Goal: Information Seeking & Learning: Learn about a topic

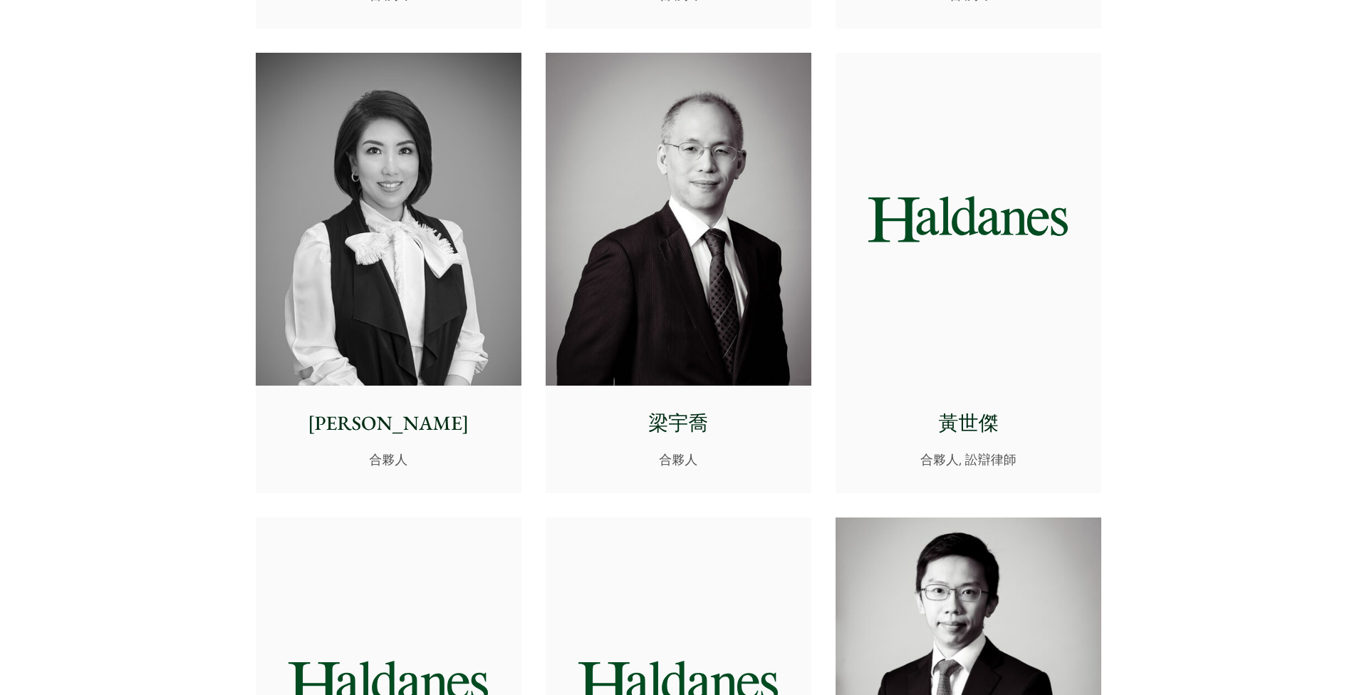
scroll to position [1206, 0]
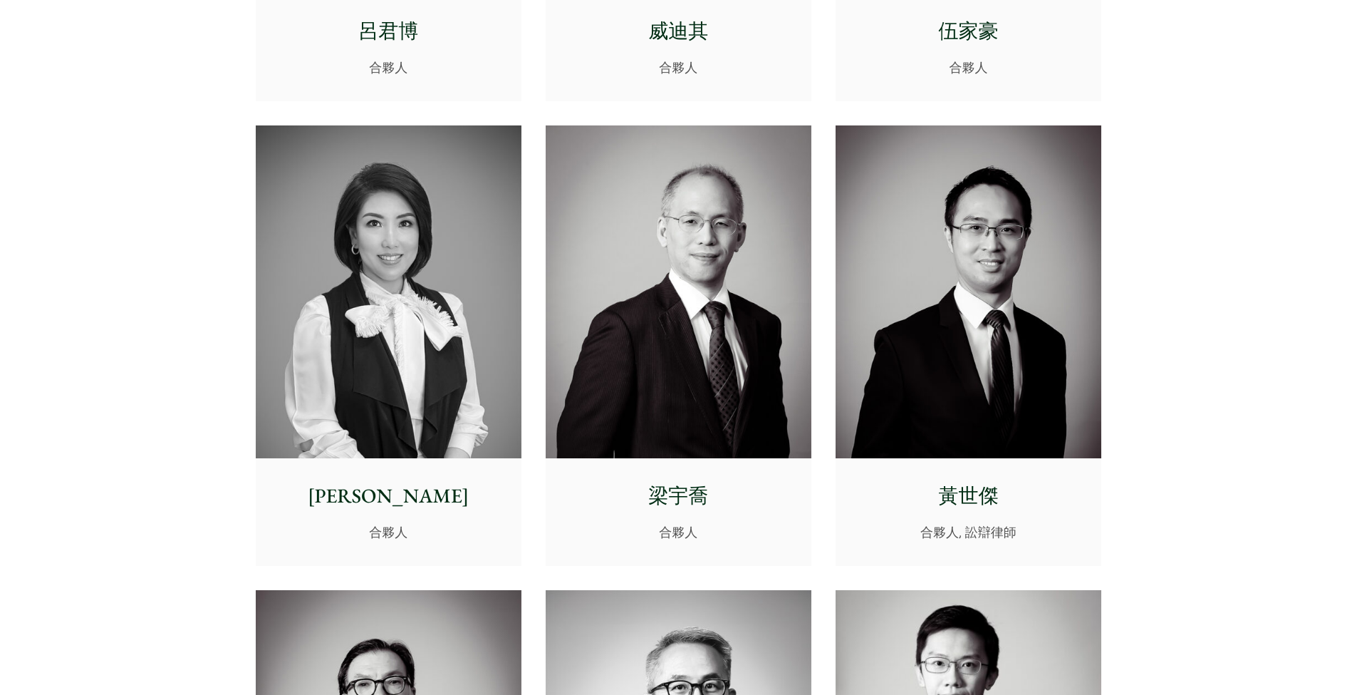
click at [1002, 340] on img at bounding box center [969, 291] width 266 height 333
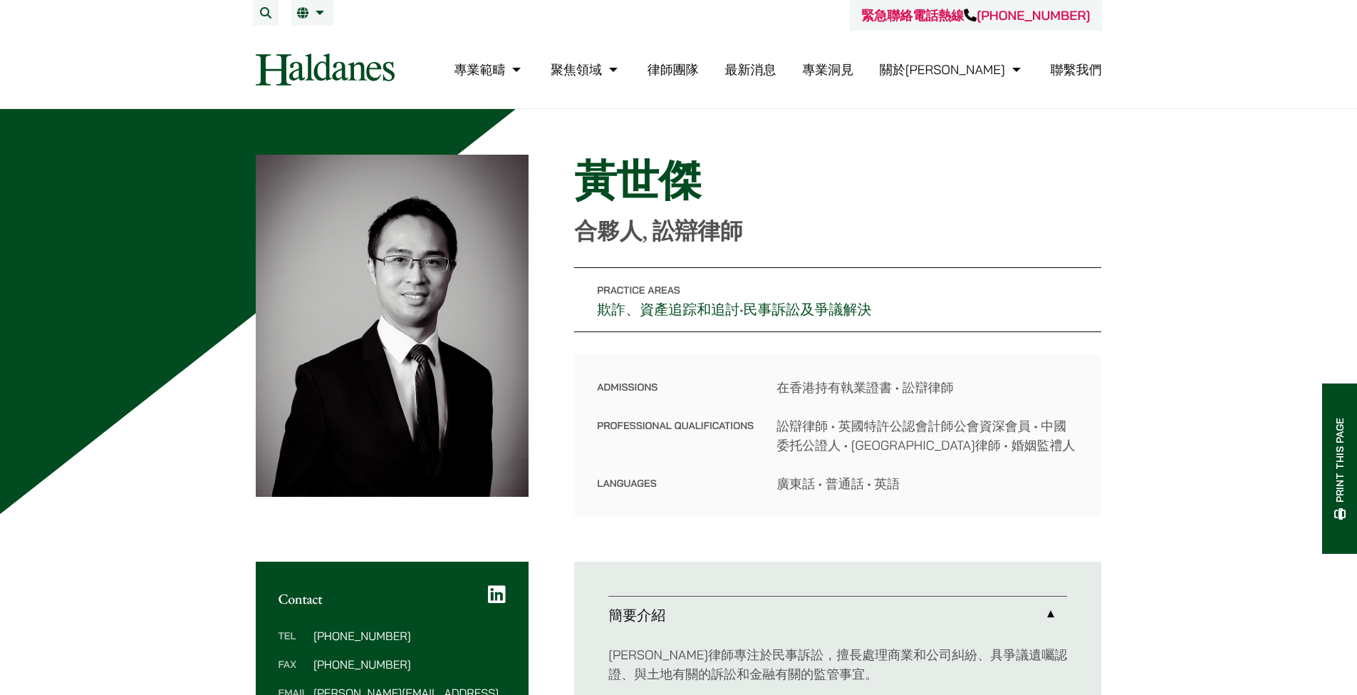
scroll to position [50, 0]
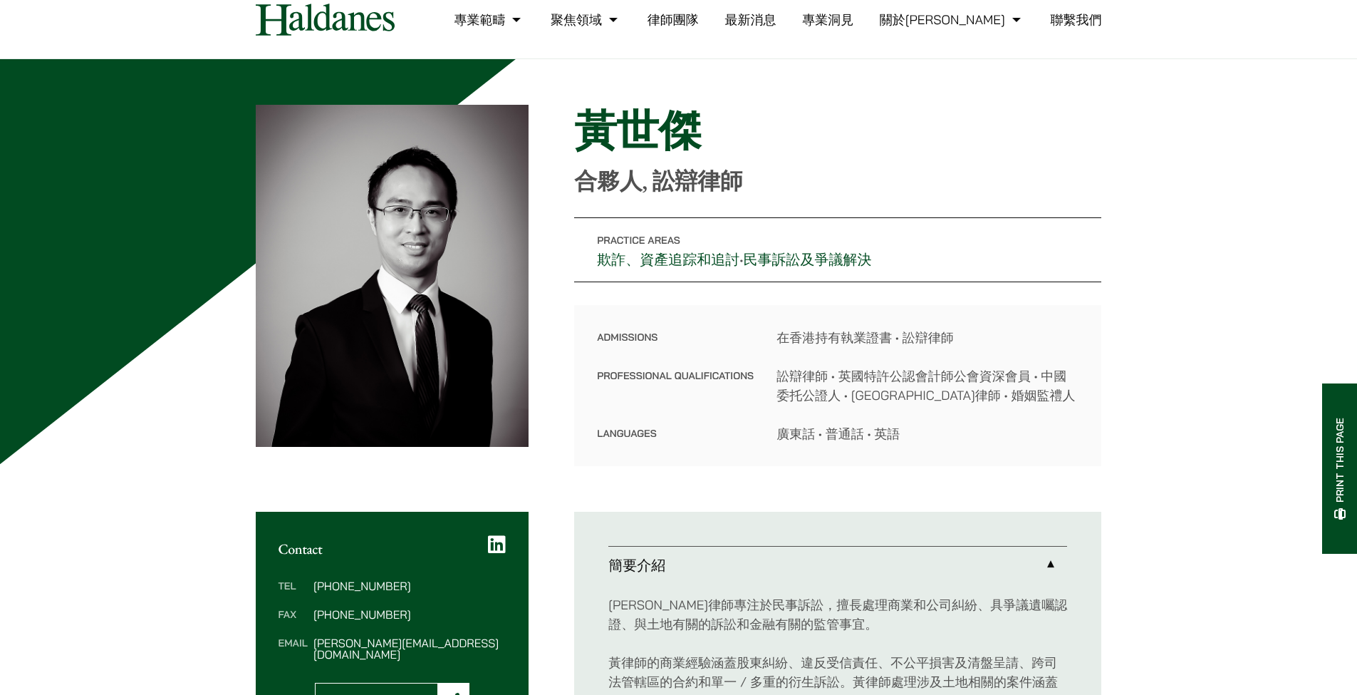
drag, startPoint x: 828, startPoint y: 426, endPoint x: 934, endPoint y: 429, distance: 106.2
click at [934, 429] on dd "廣東話 • 普通話 • 英語" at bounding box center [928, 433] width 302 height 19
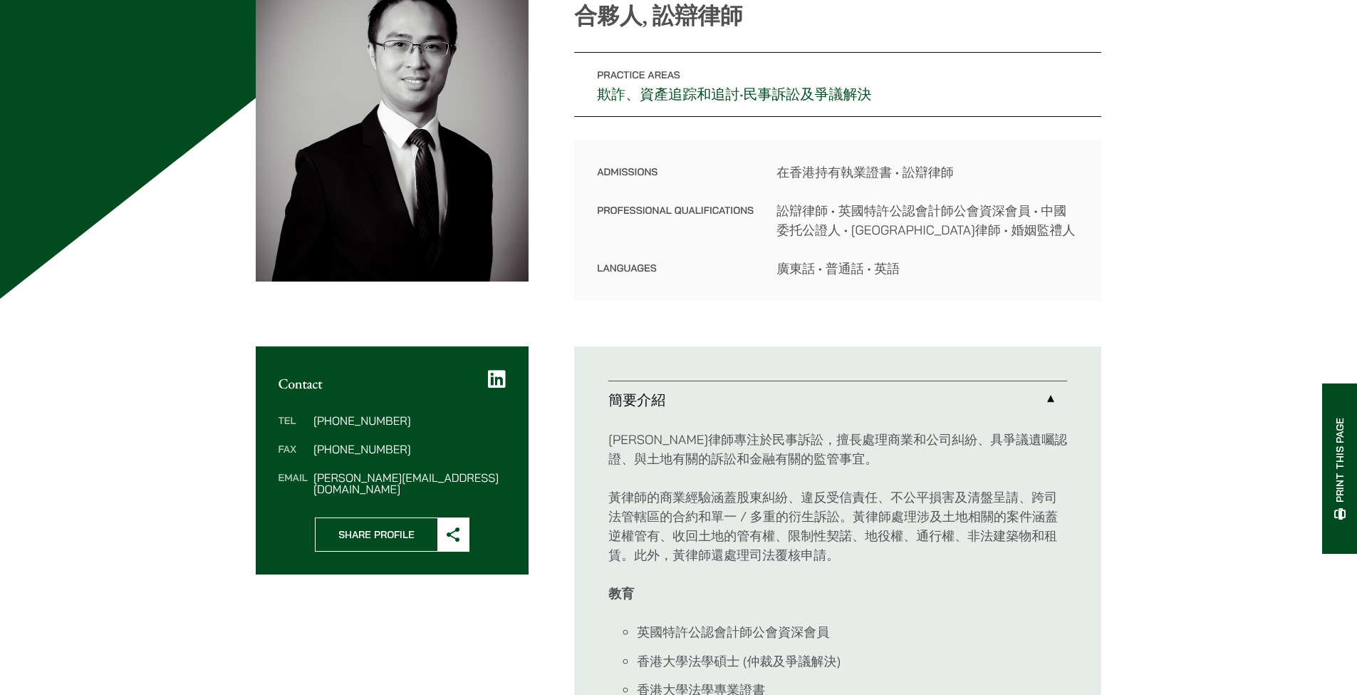
scroll to position [508, 0]
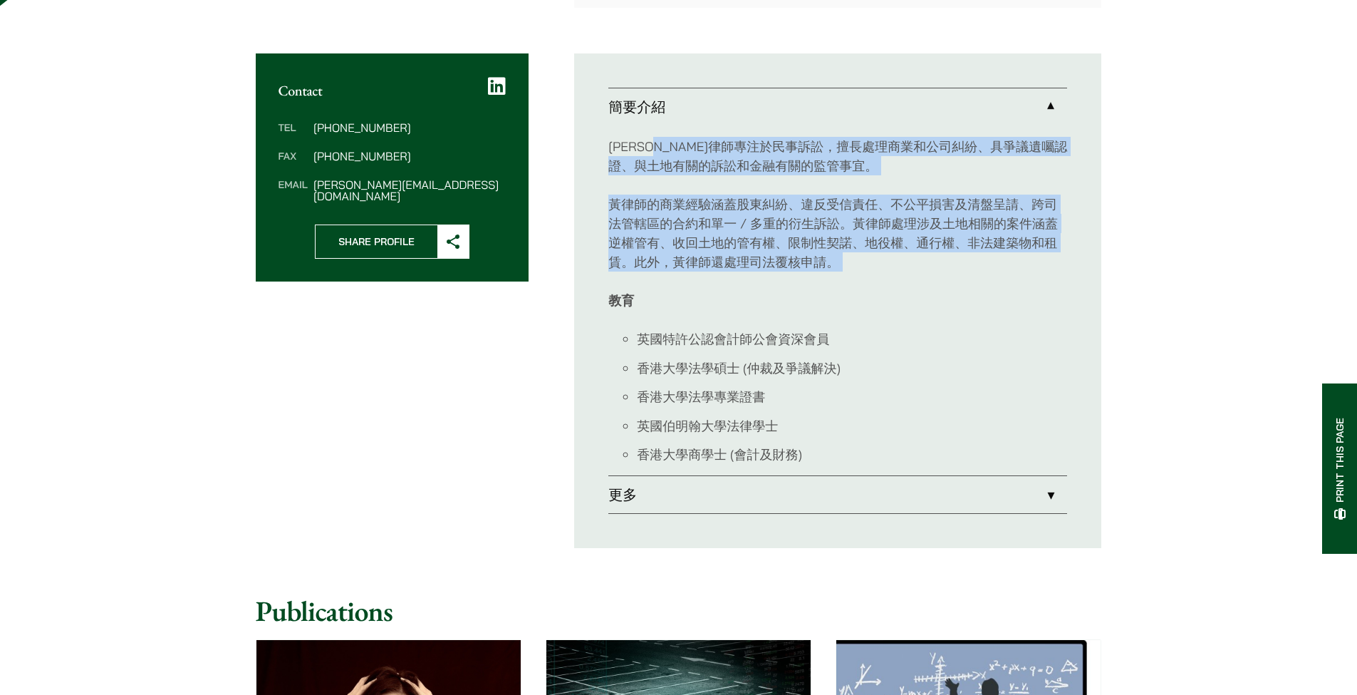
drag, startPoint x: 692, startPoint y: 142, endPoint x: 1000, endPoint y: 276, distance: 335.9
click at [1000, 276] on div "[PERSON_NAME]律師專注於民事訴訟，擅長處理商業和公司糾紛、具爭議遺囑認證、與土地有關的訴訟和金融有關的監管事宜。 黃律師的商業經驗涵蓋股東糾紛、違…" at bounding box center [837, 300] width 459 height 350
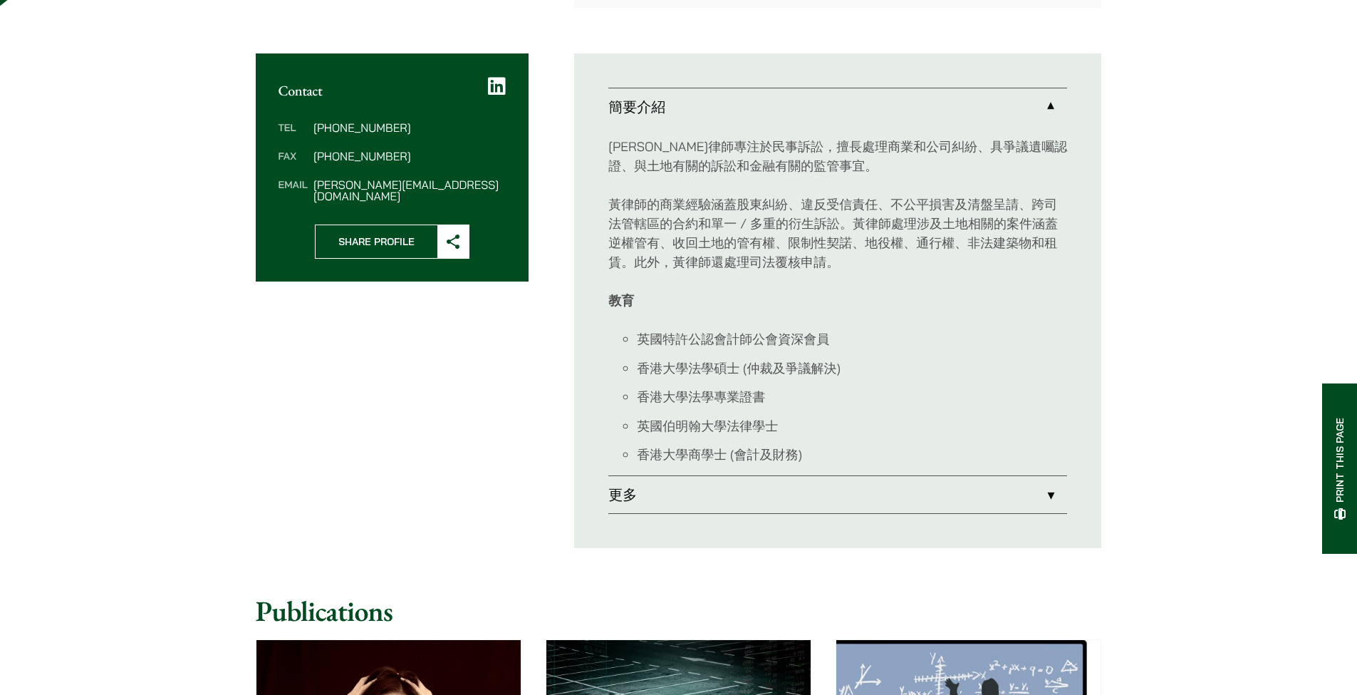
click at [1001, 276] on div "[PERSON_NAME]律師專注於民事訴訟，擅長處理商業和公司糾紛、具爭議遺囑認證、與土地有關的訴訟和金融有關的監管事宜。 黃律師的商業經驗涵蓋股東糾紛、違…" at bounding box center [837, 300] width 459 height 350
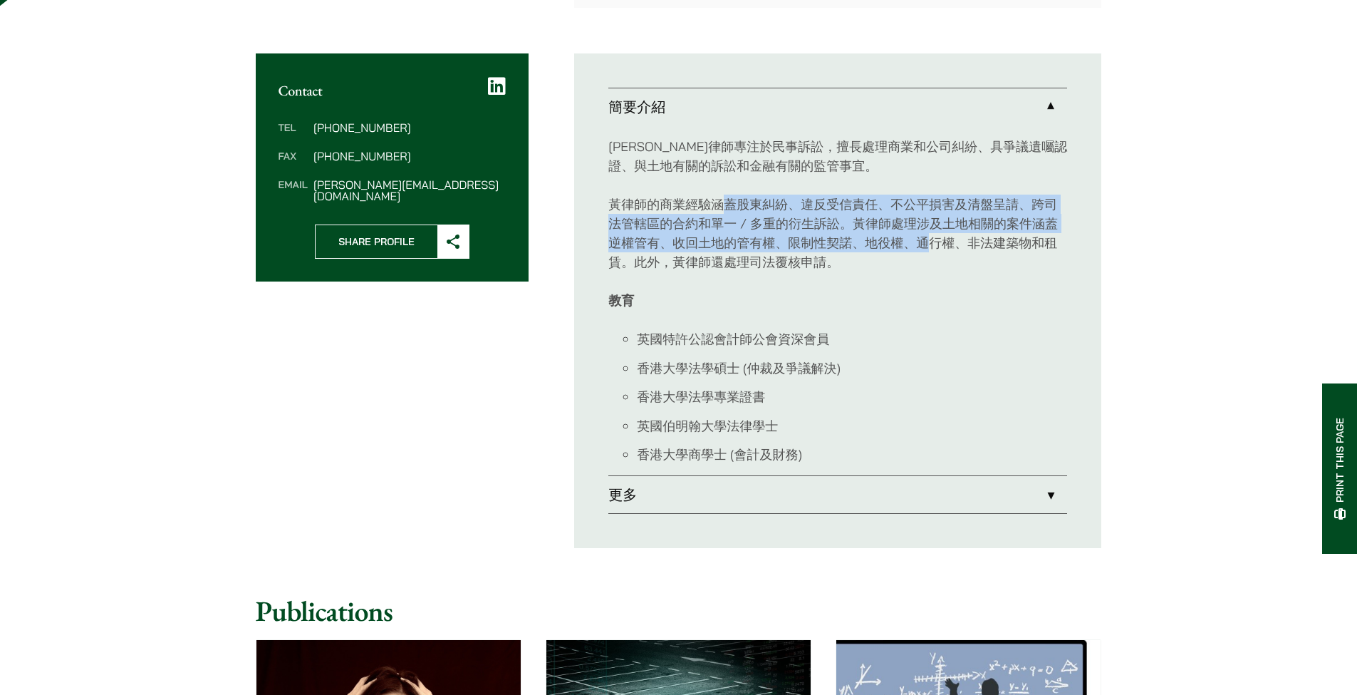
drag, startPoint x: 722, startPoint y: 194, endPoint x: 926, endPoint y: 237, distance: 208.9
click at [926, 237] on p "黃律師的商業經驗涵蓋股東糾紛、違反受信責任、不公平損害及清盤呈請、跨司法管轄區的合約和單一 / 多重的衍生訴訟。黃律師處理涉及土地相關的案件涵蓋逆權管有、收回…" at bounding box center [837, 232] width 459 height 77
click at [927, 238] on p "黃律師的商業經驗涵蓋股東糾紛、違反受信責任、不公平損害及清盤呈請、跨司法管轄區的合約和單一 / 多重的衍生訴訟。黃律師處理涉及土地相關的案件涵蓋逆權管有、收回…" at bounding box center [837, 232] width 459 height 77
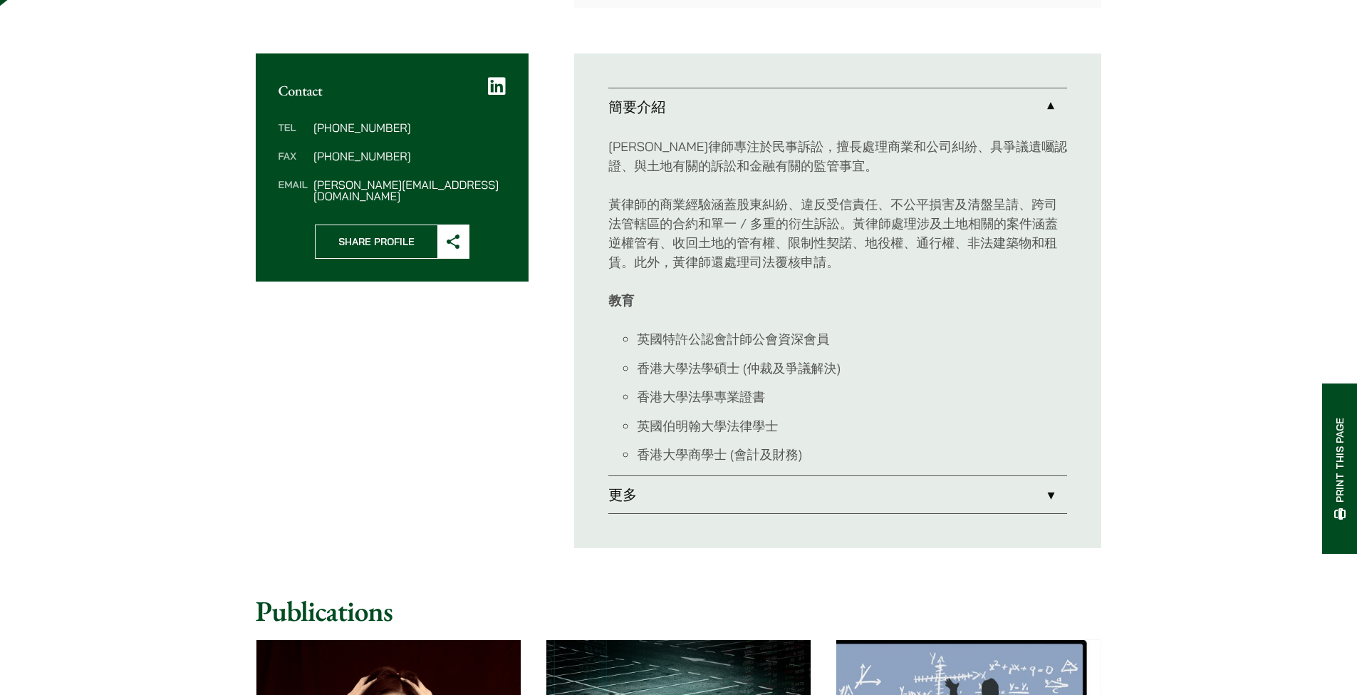
click at [946, 266] on p "黃律師的商業經驗涵蓋股東糾紛、違反受信責任、不公平損害及清盤呈請、跨司法管轄區的合約和單一 / 多重的衍生訴訟。黃律師處理涉及土地相關的案件涵蓋逆權管有、收回…" at bounding box center [837, 232] width 459 height 77
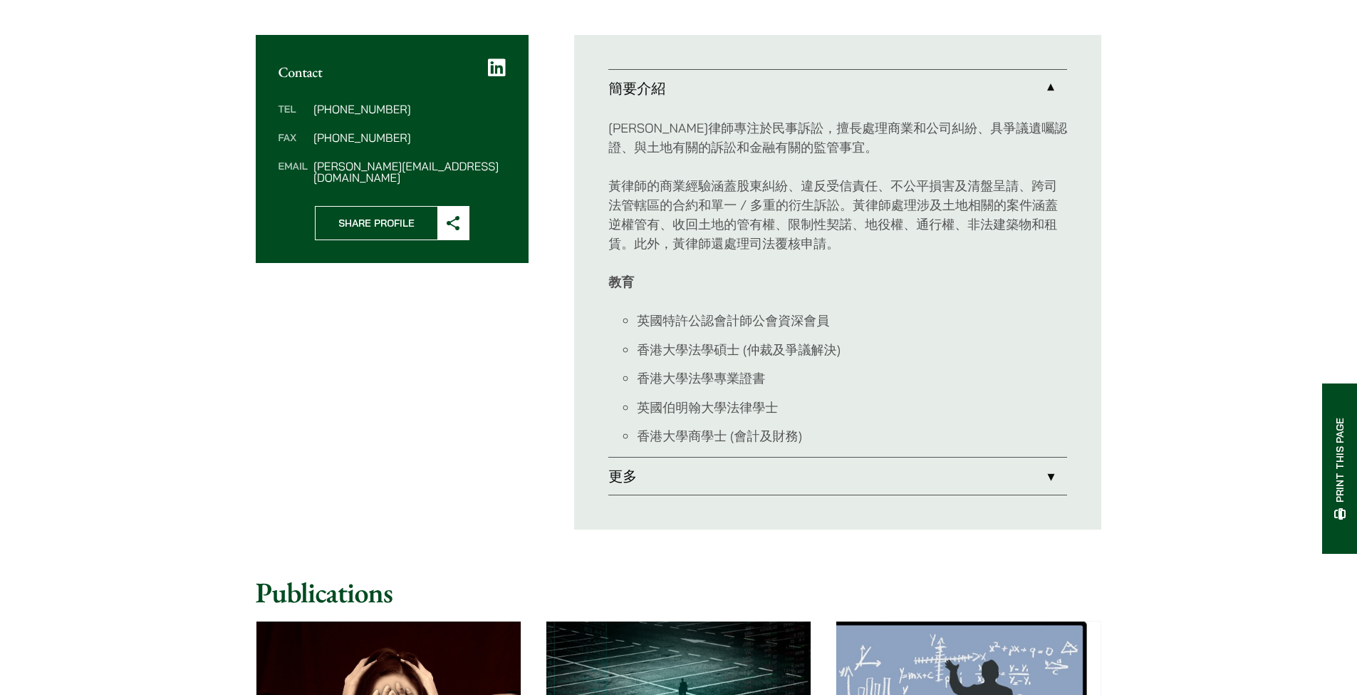
scroll to position [545, 0]
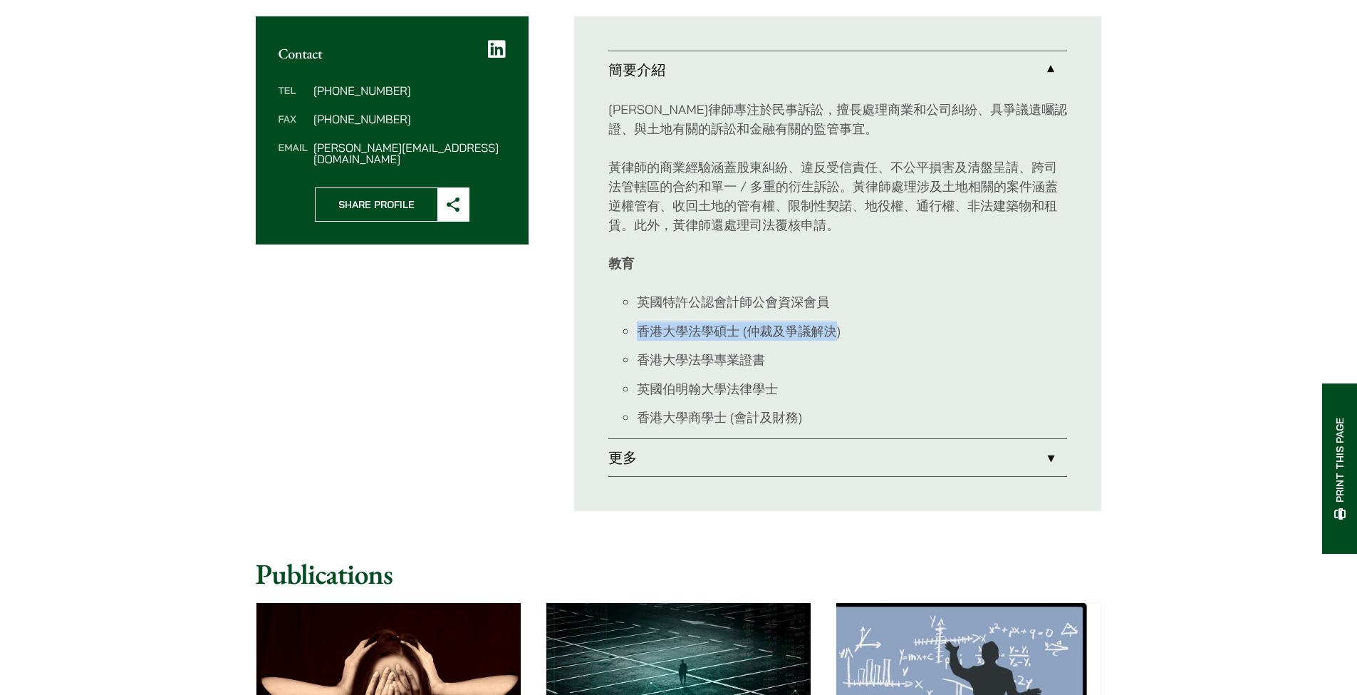
drag, startPoint x: 839, startPoint y: 329, endPoint x: 634, endPoint y: 328, distance: 204.5
click at [634, 328] on ul "英國特許公認會計師公會資深會員 香港大學法學碩士 (仲裁及爭議解決) 香港大學法學專業證書 英國伯明翰大學法律學士 香港大學商學士 (會計及財務)" at bounding box center [837, 359] width 459 height 135
drag, startPoint x: 643, startPoint y: 297, endPoint x: 868, endPoint y: 321, distance: 225.6
click at [852, 301] on li "英國特許公認會計師公會資深會員" at bounding box center [852, 301] width 430 height 19
click at [871, 323] on li "香港大學法學碩士 (仲裁及爭議解決)" at bounding box center [852, 330] width 430 height 19
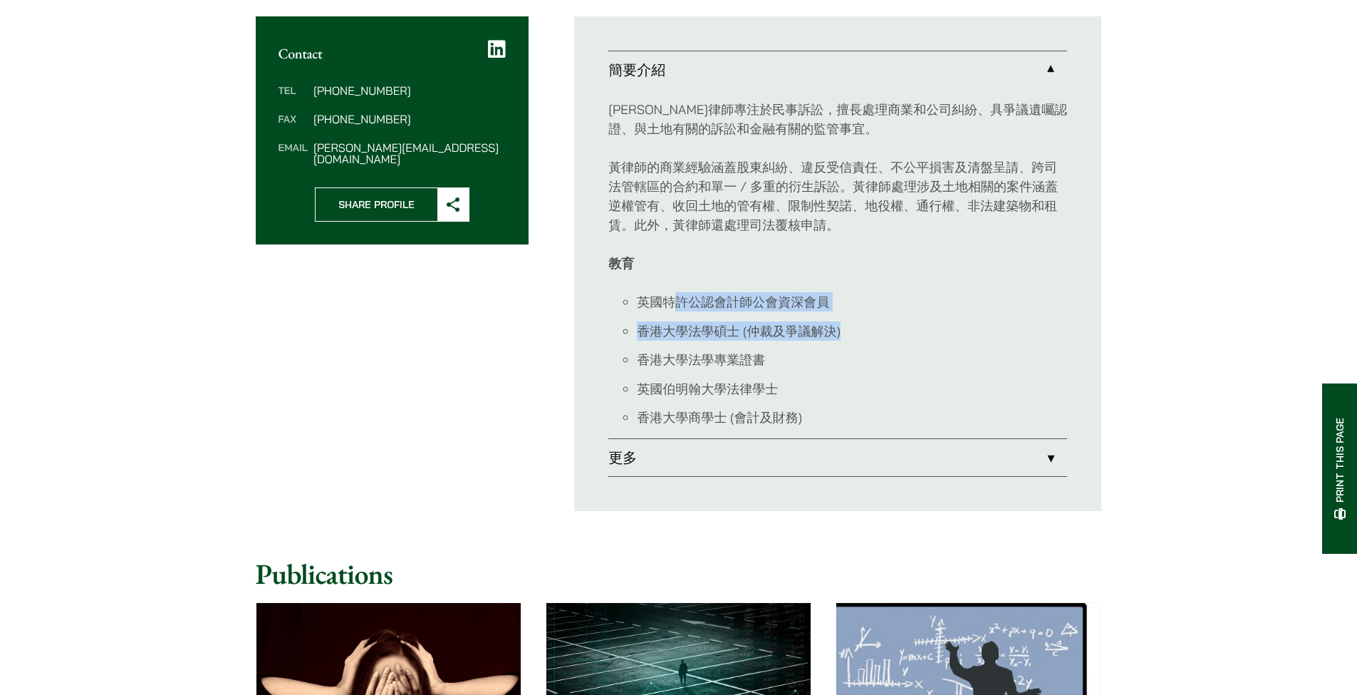
drag, startPoint x: 674, startPoint y: 301, endPoint x: 915, endPoint y: 338, distance: 243.7
click at [915, 338] on ul "英國特許公認會計師公會資深會員 香港大學法學碩士 (仲裁及爭議解決) 香港大學法學專業證書 英國伯明翰大學法律學士 香港大學商學士 (會計及財務)" at bounding box center [837, 359] width 459 height 135
drag, startPoint x: 915, startPoint y: 342, endPoint x: 786, endPoint y: 362, distance: 131.2
click at [915, 342] on ul "英國特許公認會計師公會資深會員 香港大學法學碩士 (仲裁及爭議解決) 香港大學法學專業證書 英國伯明翰大學法律學士 香港大學商學士 (會計及財務)" at bounding box center [837, 359] width 459 height 135
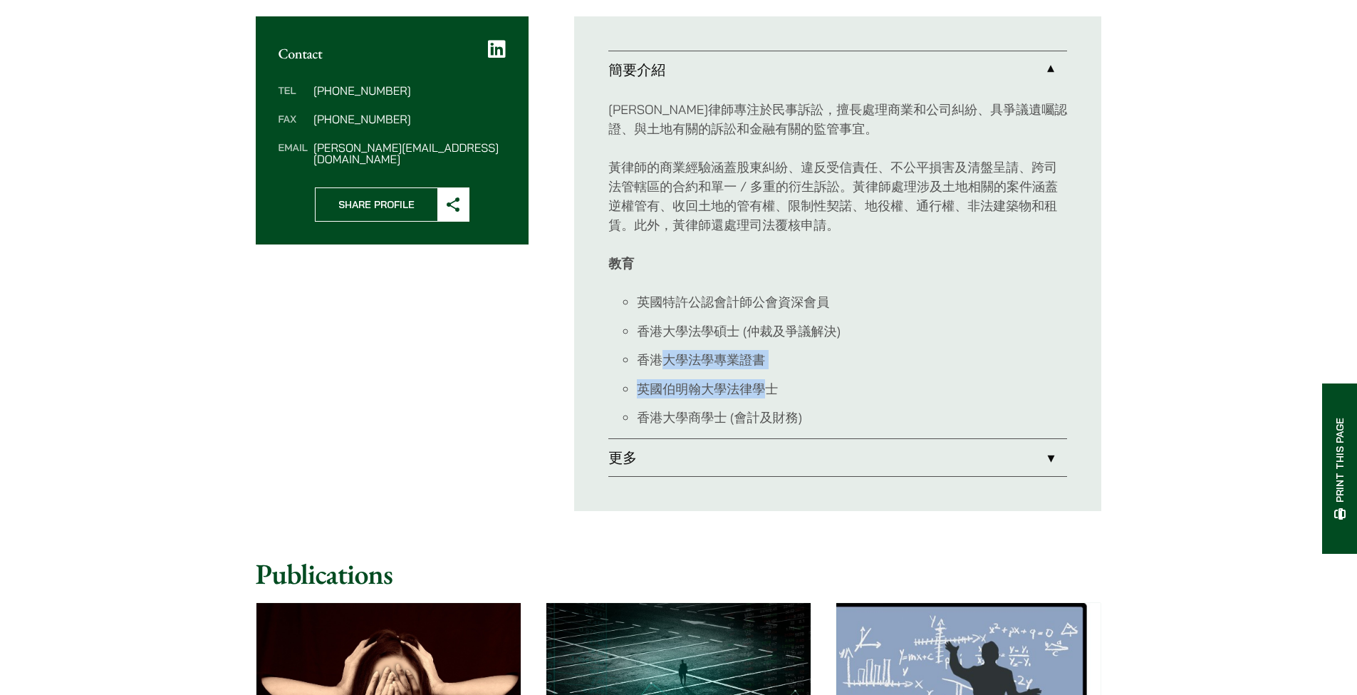
drag, startPoint x: 661, startPoint y: 362, endPoint x: 779, endPoint y: 392, distance: 121.3
click at [769, 393] on ul "英國特許公認會計師公會資深會員 香港大學法學碩士 (仲裁及爭議解決) 香港大學法學專業證書 英國伯明翰大學法律學士 香港大學商學士 (會計及財務)" at bounding box center [837, 359] width 459 height 135
drag, startPoint x: 779, startPoint y: 392, endPoint x: 786, endPoint y: 390, distance: 7.3
click at [786, 390] on li "英國伯明翰大學法律學士" at bounding box center [852, 388] width 430 height 19
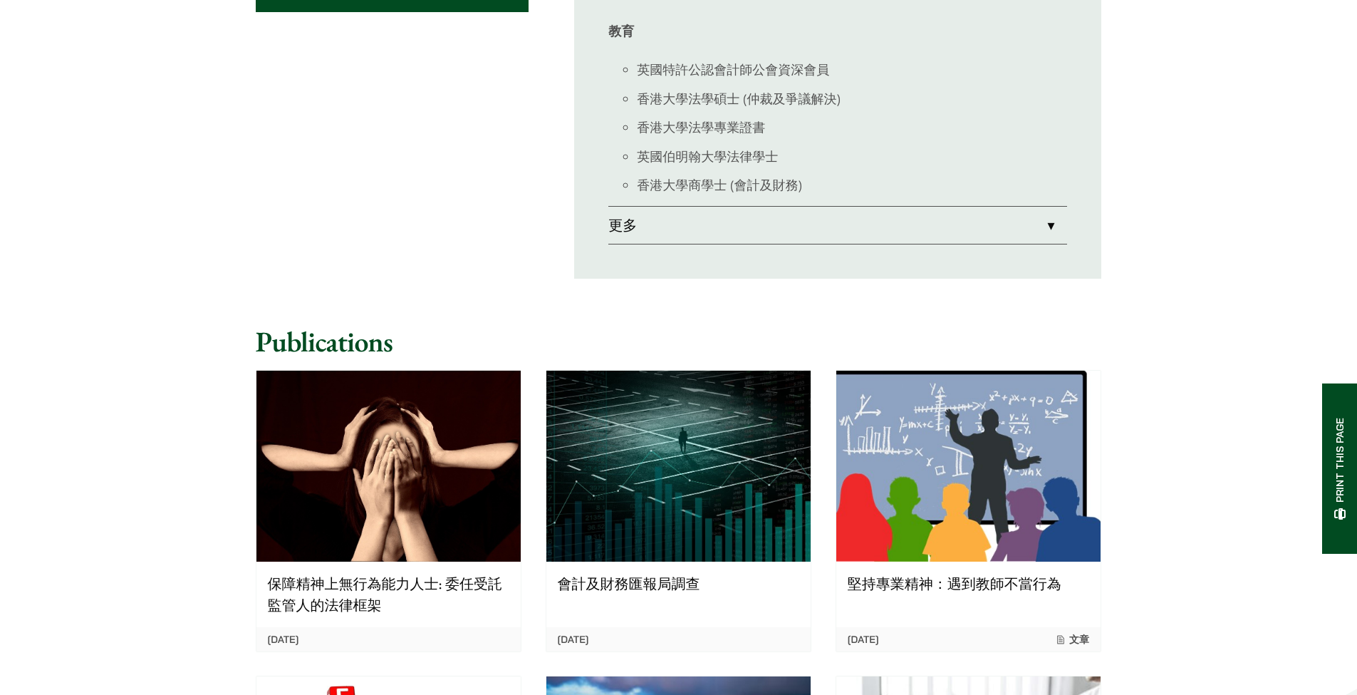
click at [970, 218] on link "更多" at bounding box center [837, 225] width 459 height 37
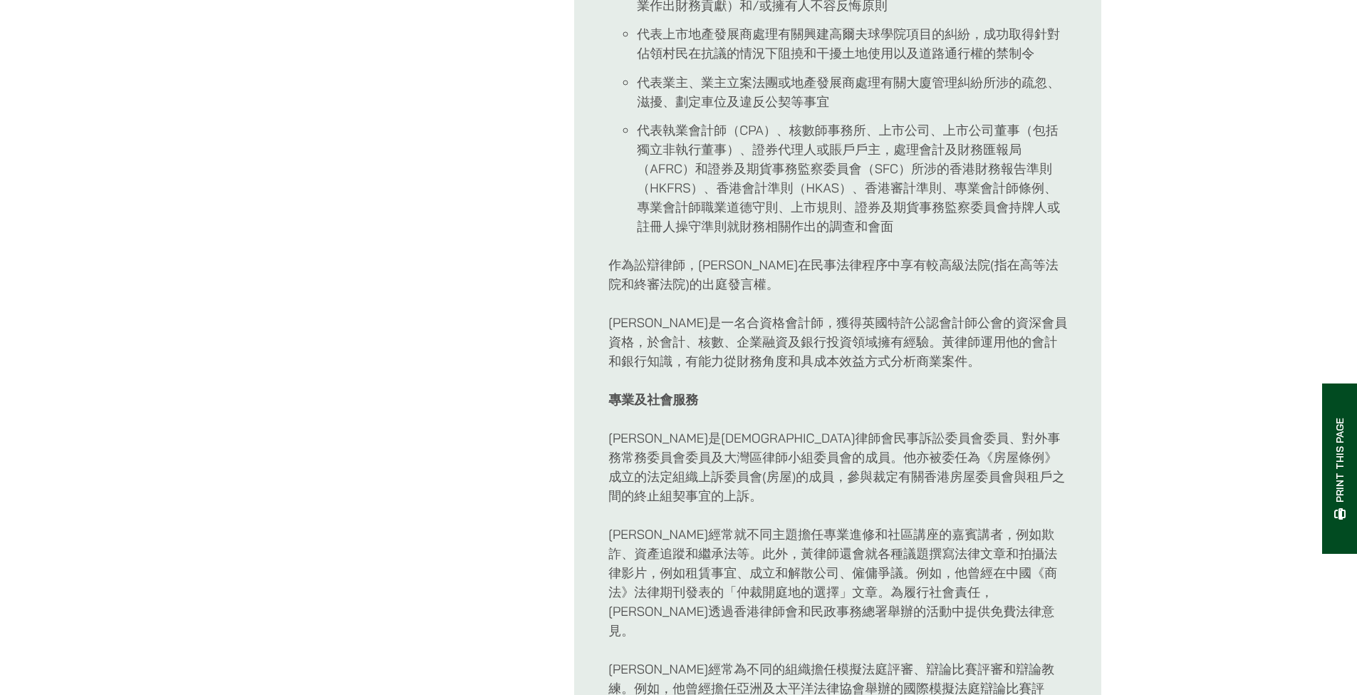
scroll to position [1303, 0]
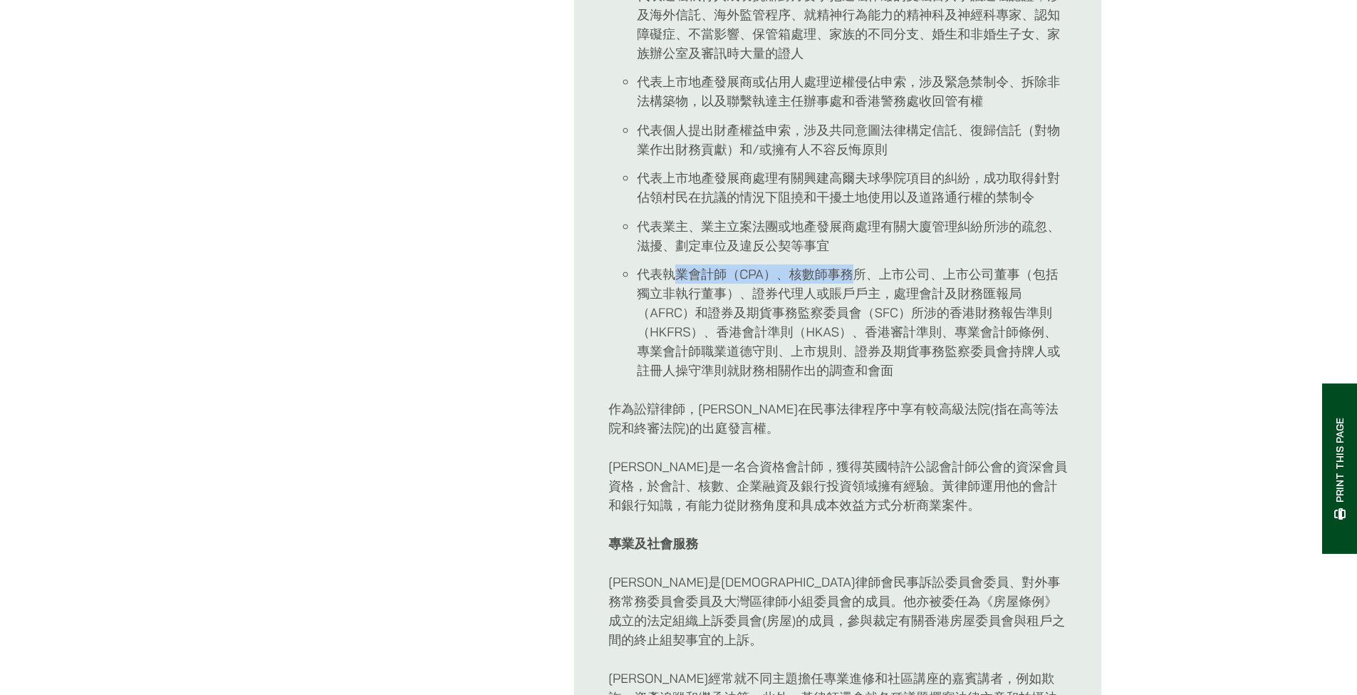
drag, startPoint x: 680, startPoint y: 248, endPoint x: 847, endPoint y: 258, distance: 167.0
click at [847, 264] on li "代表執業會計師（CPA）、核數師事務所、上市公司、上市公司董事（包括獨立非執行董事）、證券代理人或賬戶戶主，處理會計及財務匯報局（AFRC）和證券及期貨事務監…" at bounding box center [852, 321] width 430 height 115
click at [850, 264] on li "代表執業會計師（CPA）、核數師事務所、上市公司、上市公司董事（包括獨立非執行董事）、證券代理人或賬戶戶主，處理會計及財務匯報局（AFRC）和證券及期貨事務監…" at bounding box center [852, 321] width 430 height 115
drag, startPoint x: 781, startPoint y: 253, endPoint x: 953, endPoint y: 254, distance: 172.4
click at [953, 264] on li "代表執業會計師（CPA）、核數師事務所、上市公司、上市公司董事（包括獨立非執行董事）、證券代理人或賬戶戶主，處理會計及財務匯報局（AFRC）和證券及期貨事務監…" at bounding box center [852, 321] width 430 height 115
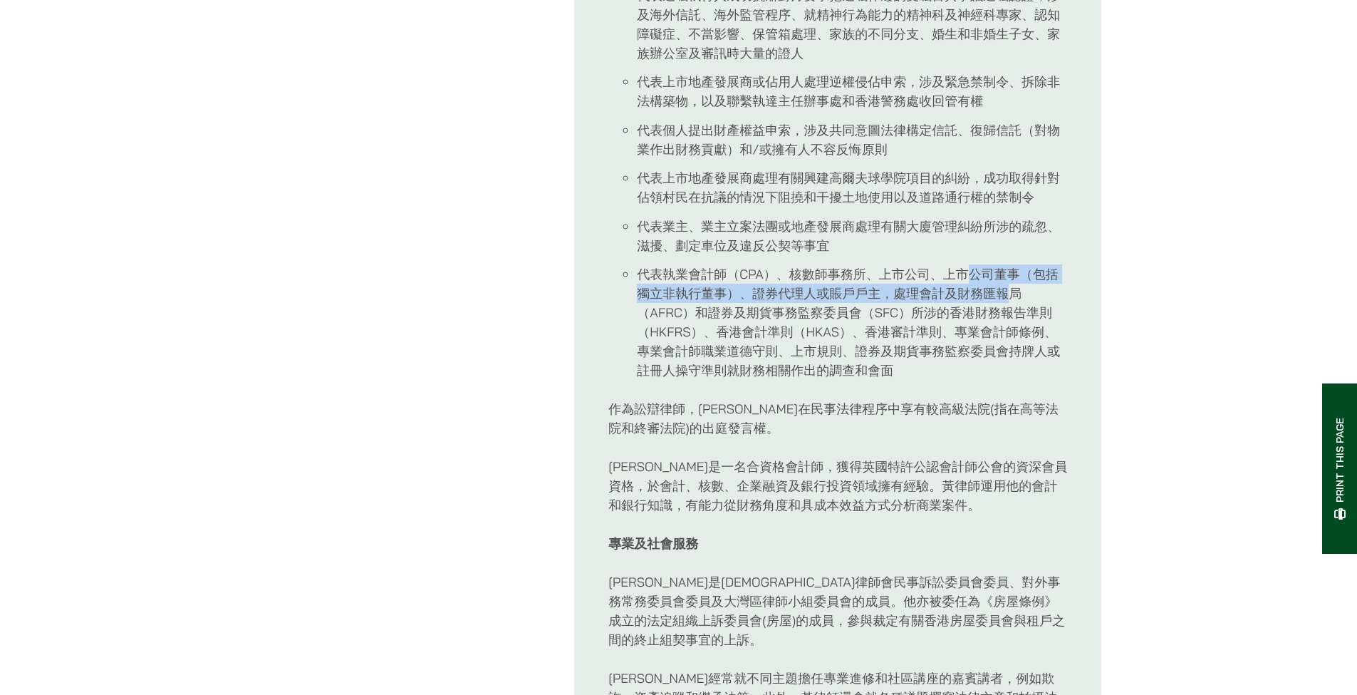
drag, startPoint x: 977, startPoint y: 252, endPoint x: 1015, endPoint y: 269, distance: 41.2
click at [1015, 269] on li "代表執業會計師（CPA）、核數師事務所、上市公司、上市公司董事（包括獨立非執行董事）、證券代理人或賬戶戶主，處理會計及財務匯報局（AFRC）和證券及期貨事務監…" at bounding box center [852, 321] width 430 height 115
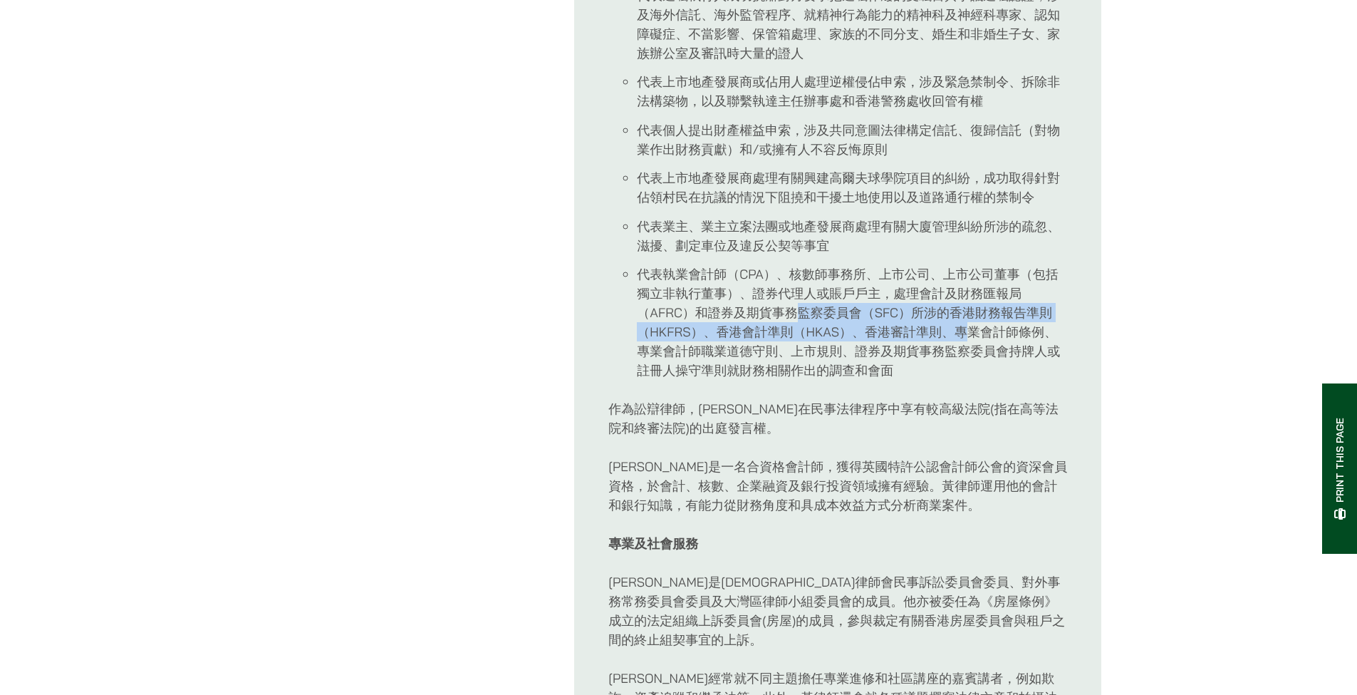
drag, startPoint x: 800, startPoint y: 289, endPoint x: 963, endPoint y: 313, distance: 164.9
click at [963, 313] on li "代表執業會計師（CPA）、核數師事務所、上市公司、上市公司董事（包括獨立非執行董事）、證券代理人或賬戶戶主，處理會計及財務匯報局（AFRC）和證券及期貨事務監…" at bounding box center [852, 321] width 430 height 115
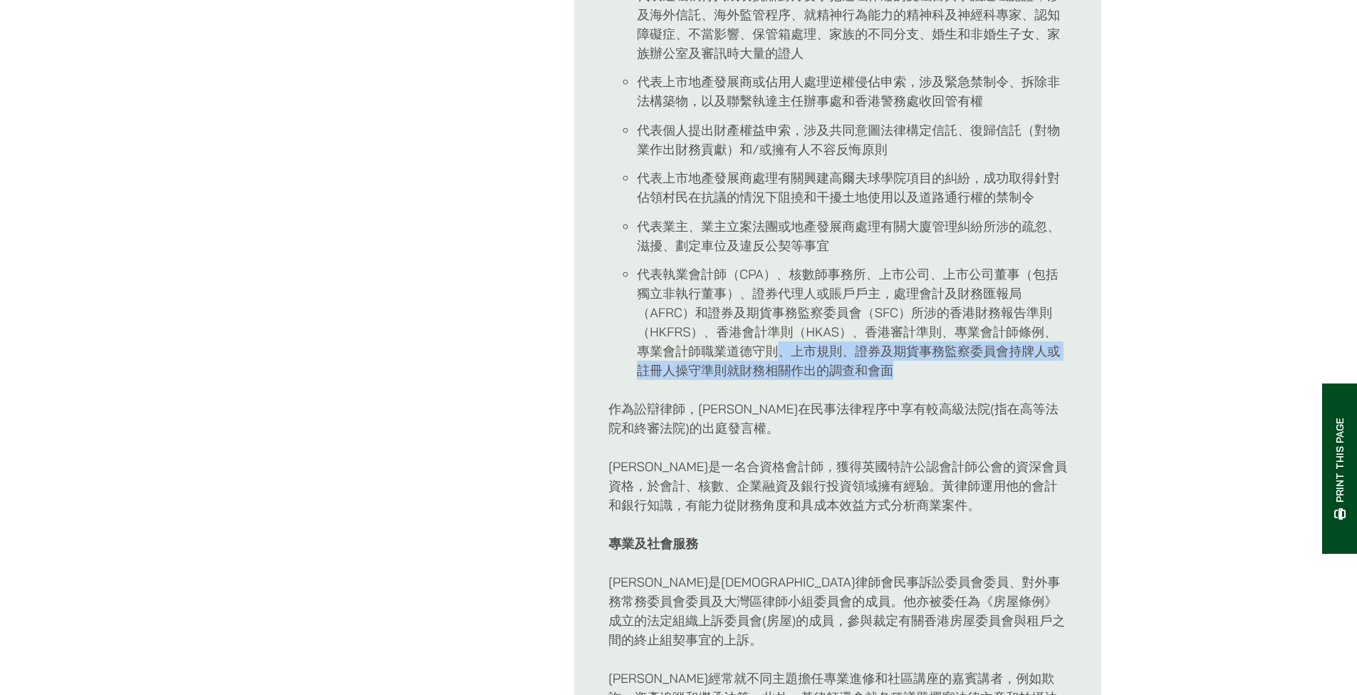
drag, startPoint x: 783, startPoint y: 337, endPoint x: 968, endPoint y: 345, distance: 185.4
click at [968, 346] on li "代表執業會計師（CPA）、核數師事務所、上市公司、上市公司董事（包括獨立非執行董事）、證券代理人或賬戶戶主，處理會計及財務匯報局（AFRC）和證券及期貨事務監…" at bounding box center [852, 321] width 430 height 115
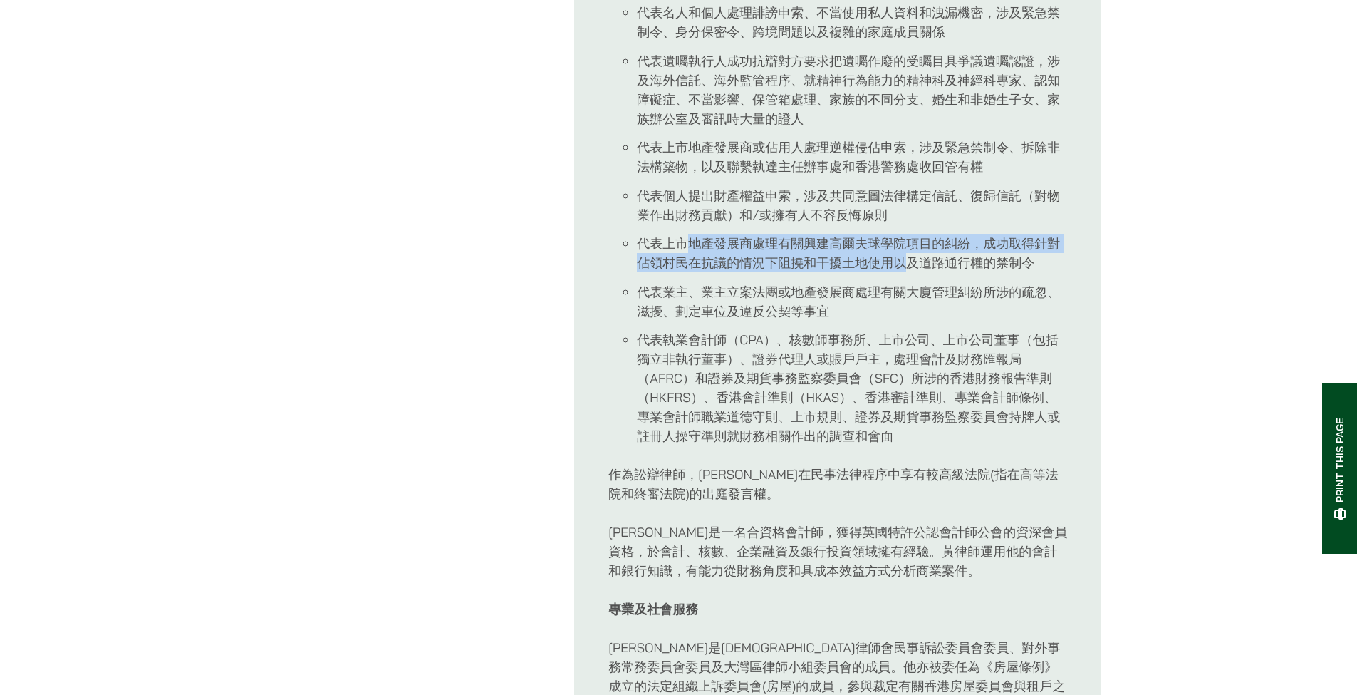
drag, startPoint x: 683, startPoint y: 227, endPoint x: 904, endPoint y: 249, distance: 222.0
click at [904, 249] on li "代表上市地產發展商處理有關興建高爾夫球學院項目的糾紛，成功取得針對佔領村民在抗議的情況下阻撓和干擾土地使用以及道路通行權的禁制令" at bounding box center [852, 253] width 430 height 38
drag, startPoint x: 904, startPoint y: 250, endPoint x: 886, endPoint y: 264, distance: 22.9
click at [904, 250] on li "代表上市地產發展商處理有關興建高爾夫球學院項目的糾紛，成功取得針對佔領村民在抗議的情況下阻撓和干擾土地使用以及道路通行權的禁制令" at bounding box center [852, 253] width 430 height 38
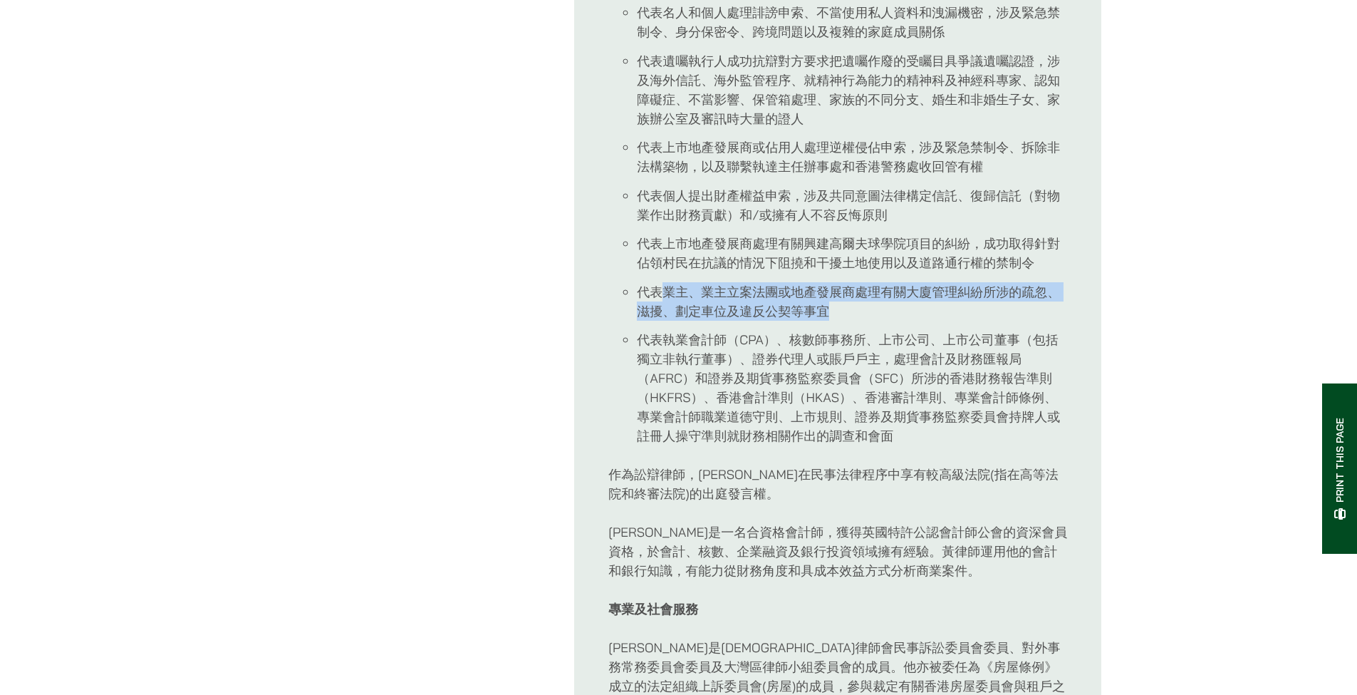
drag, startPoint x: 670, startPoint y: 270, endPoint x: 924, endPoint y: 296, distance: 255.6
click at [924, 296] on li "代表業主、業主立案法團或地產發展商處理有關大廈管理糾紛所涉的疏忽、滋擾、劃定車位及違反公契等事宜" at bounding box center [852, 301] width 430 height 38
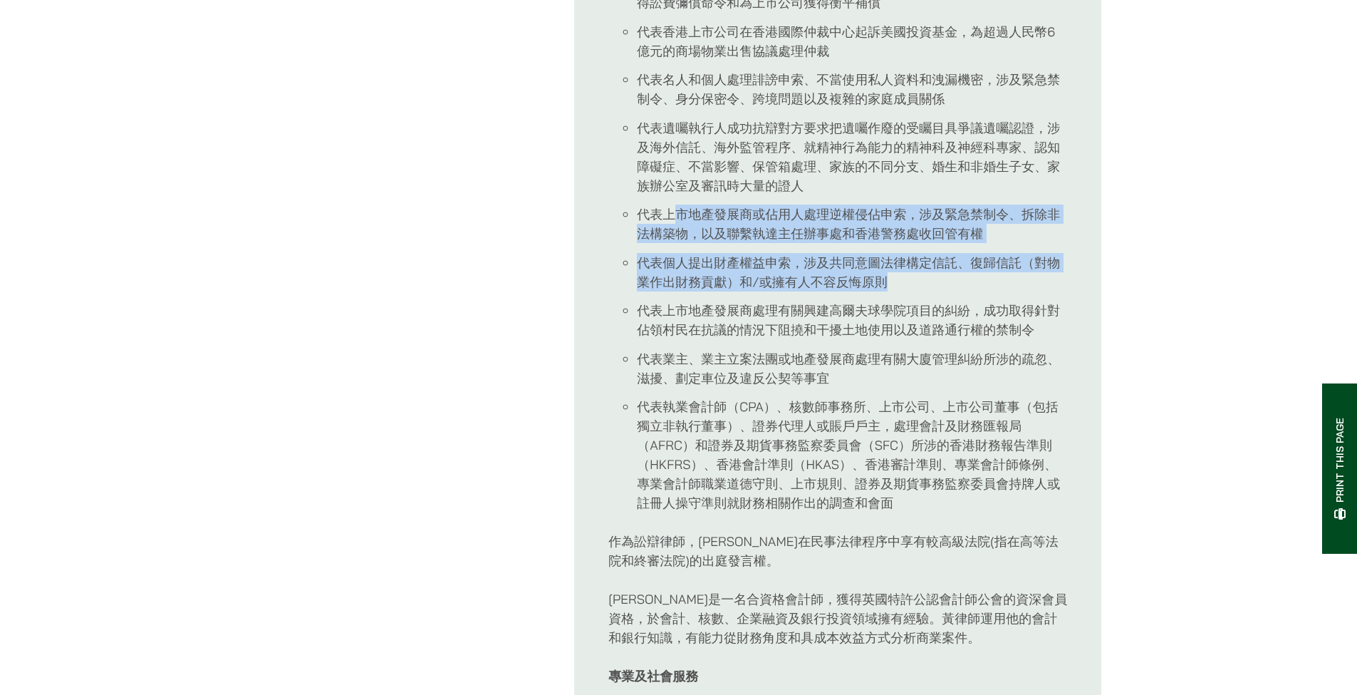
drag, startPoint x: 677, startPoint y: 193, endPoint x: 900, endPoint y: 273, distance: 236.8
click at [895, 270] on ul "代表香港上市公司起訴前董事和一致行動的參與人、一家在[GEOGRAPHIC_DATA]的中國國有企業和一家台灣上市公司，就有關董事違反受信責任和挪用資金，當中…" at bounding box center [837, 31] width 459 height 962
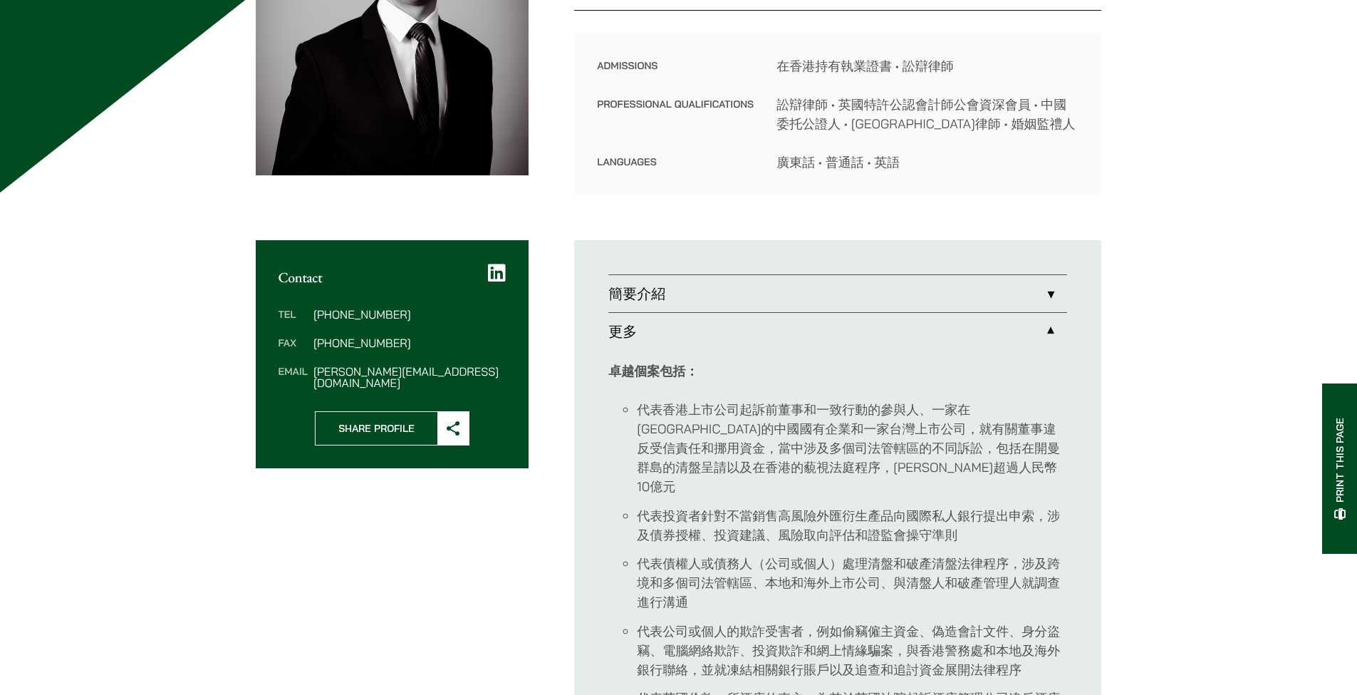
scroll to position [312, 0]
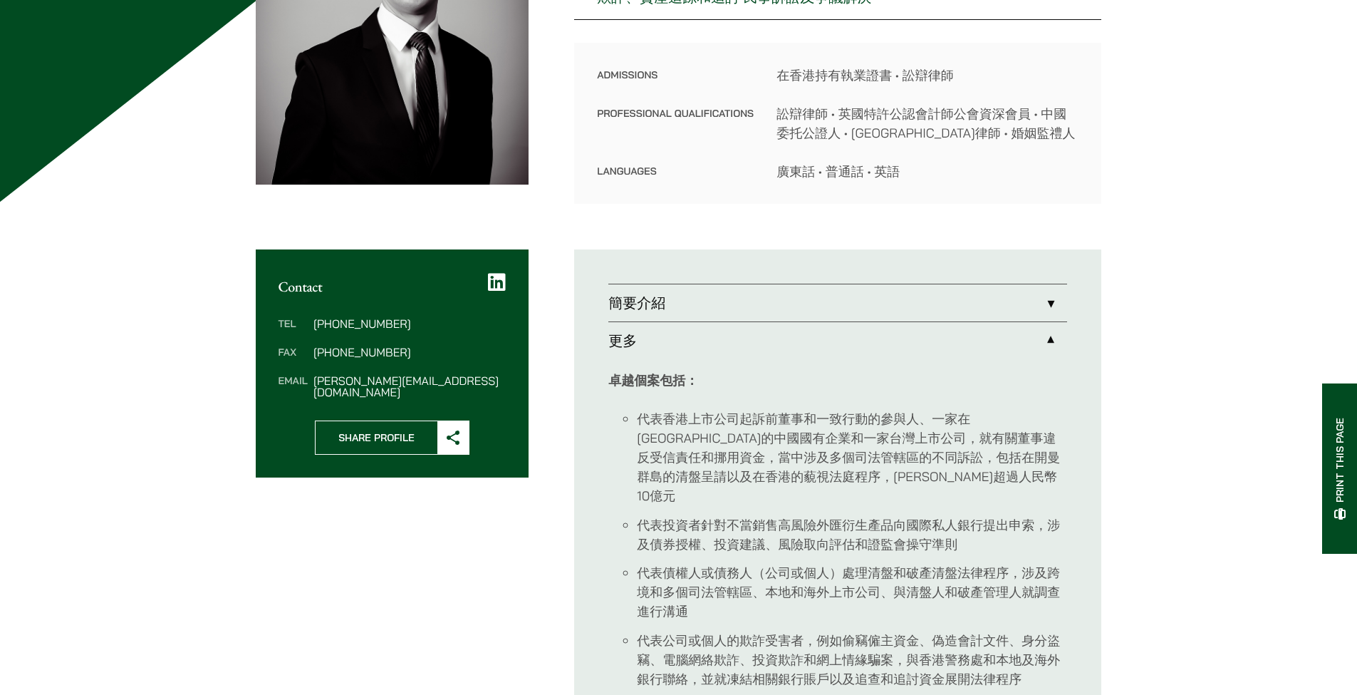
click at [685, 346] on link "更多" at bounding box center [837, 340] width 459 height 37
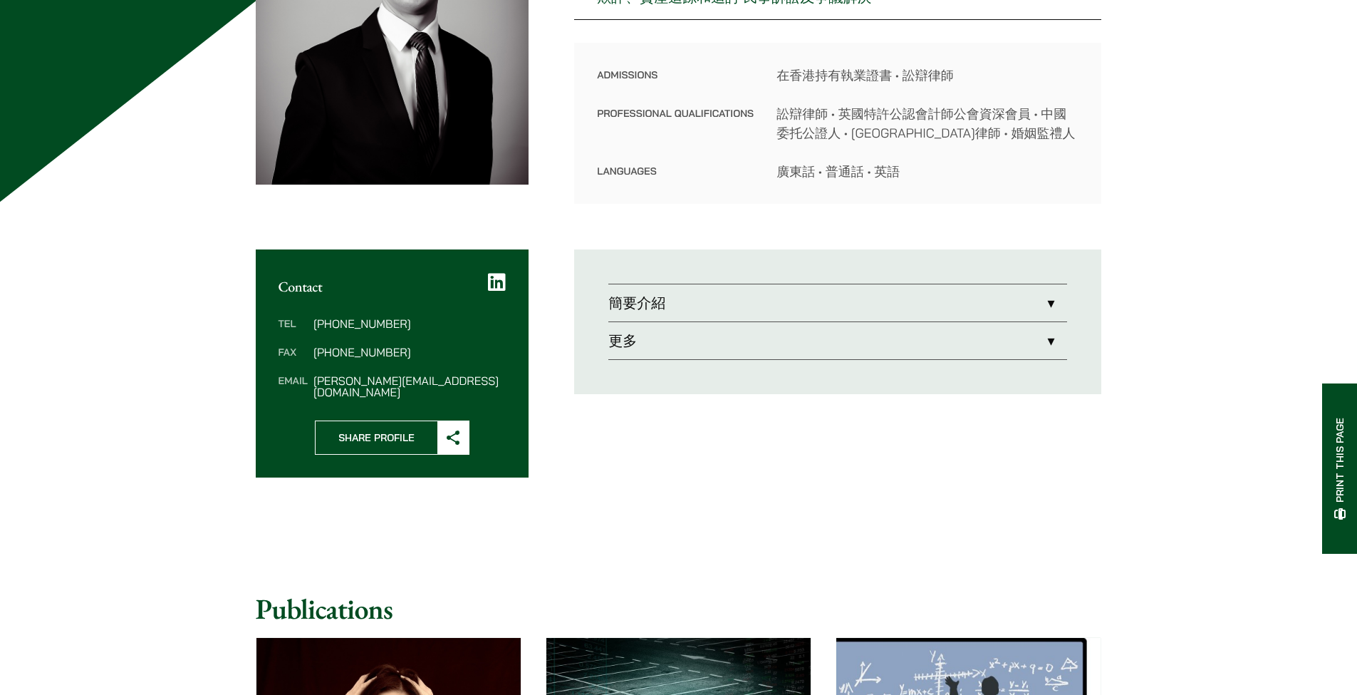
click at [702, 309] on link "簡要介紹" at bounding box center [837, 302] width 459 height 37
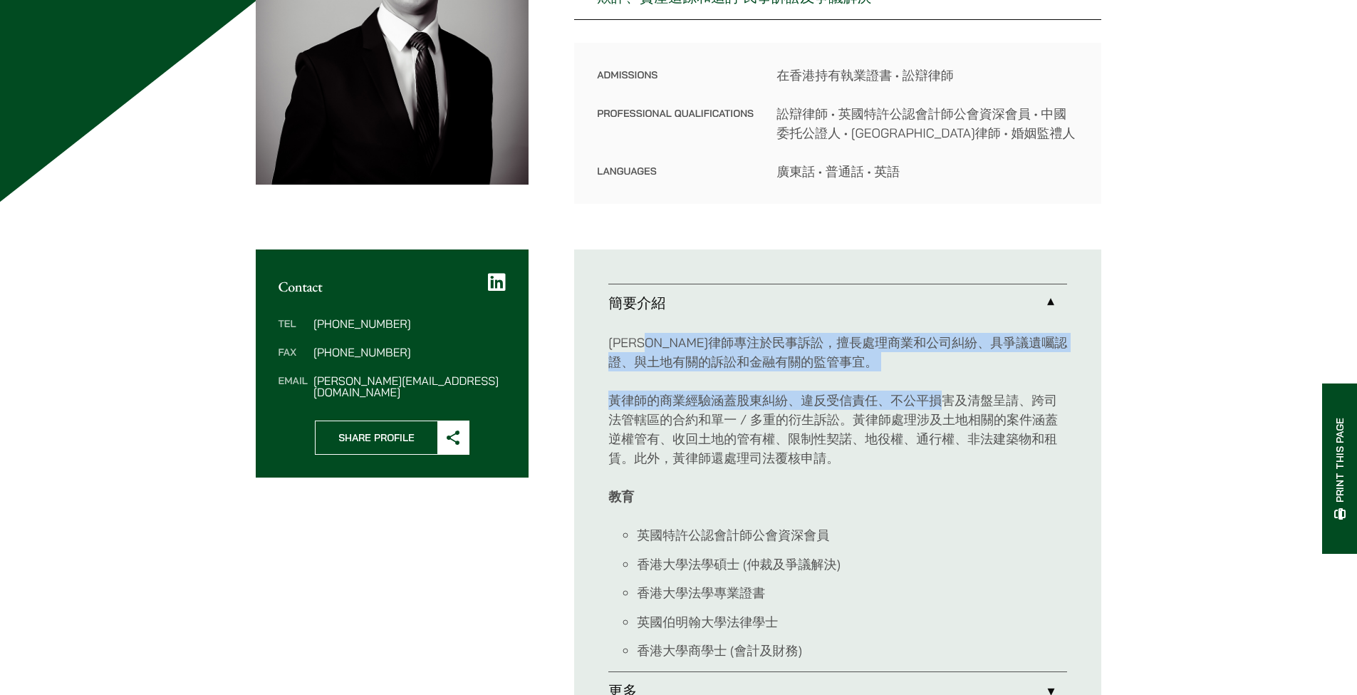
drag, startPoint x: 706, startPoint y: 342, endPoint x: 942, endPoint y: 393, distance: 241.2
click at [942, 393] on div "[PERSON_NAME]律師專注於民事訴訟，擅長處理商業和公司糾紛、具爭議遺囑認證、與土地有關的訴訟和金融有關的監管事宜。 黃律師的商業經驗涵蓋股東糾紛、違…" at bounding box center [837, 496] width 459 height 350
drag, startPoint x: 943, startPoint y: 393, endPoint x: 936, endPoint y: 388, distance: 8.1
click at [943, 392] on p "黃律師的商業經驗涵蓋股東糾紛、違反受信責任、不公平損害及清盤呈請、跨司法管轄區的合約和單一 / 多重的衍生訴訟。黃律師處理涉及土地相關的案件涵蓋逆權管有、收回…" at bounding box center [837, 428] width 459 height 77
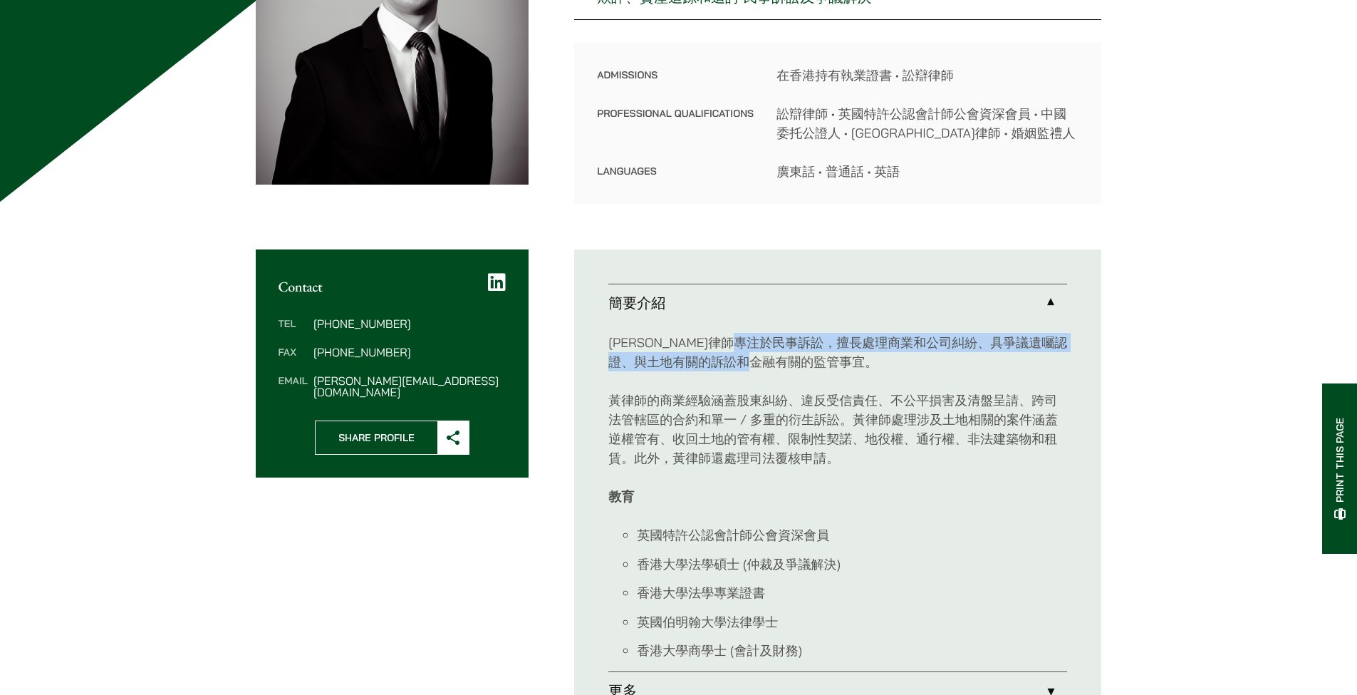
drag, startPoint x: 807, startPoint y: 333, endPoint x: 980, endPoint y: 370, distance: 176.3
click at [980, 370] on p "[PERSON_NAME]律師專注於民事訴訟，擅長處理商業和公司糾紛、具爭議遺囑認證、與土地有關的訴訟和金融有關的監管事宜。" at bounding box center [837, 352] width 459 height 38
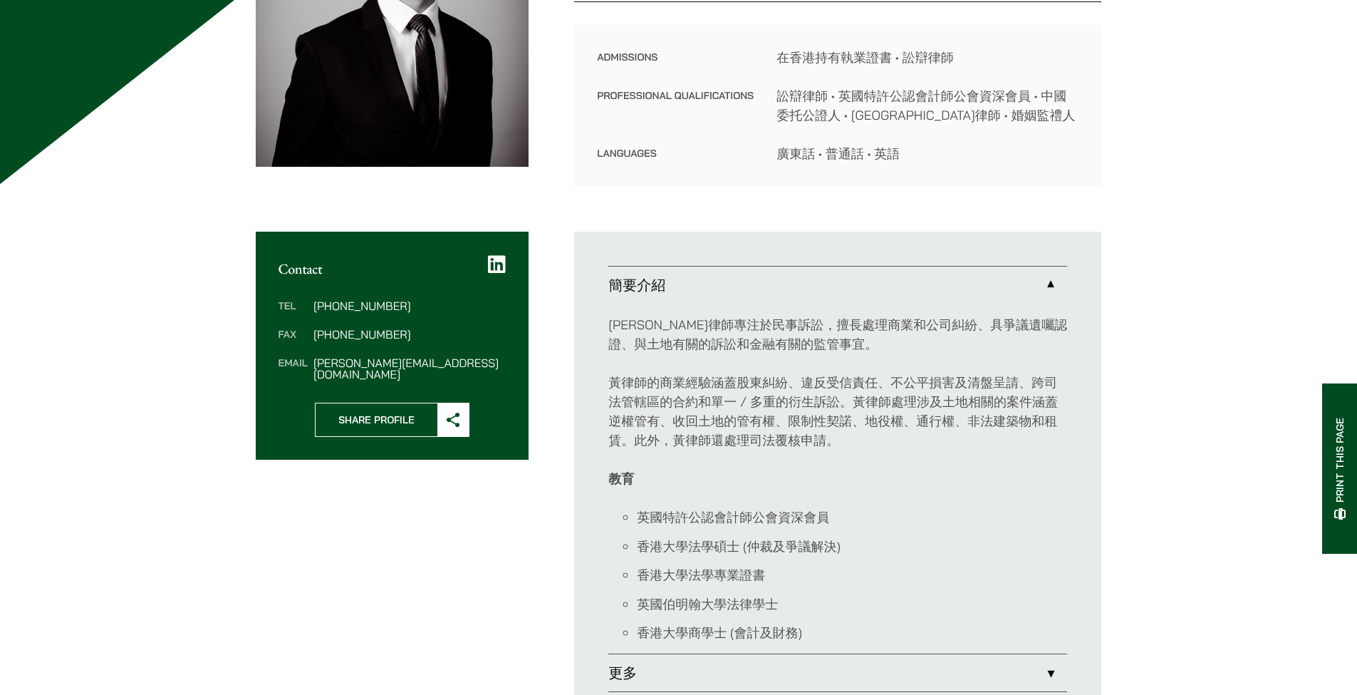
scroll to position [341, 0]
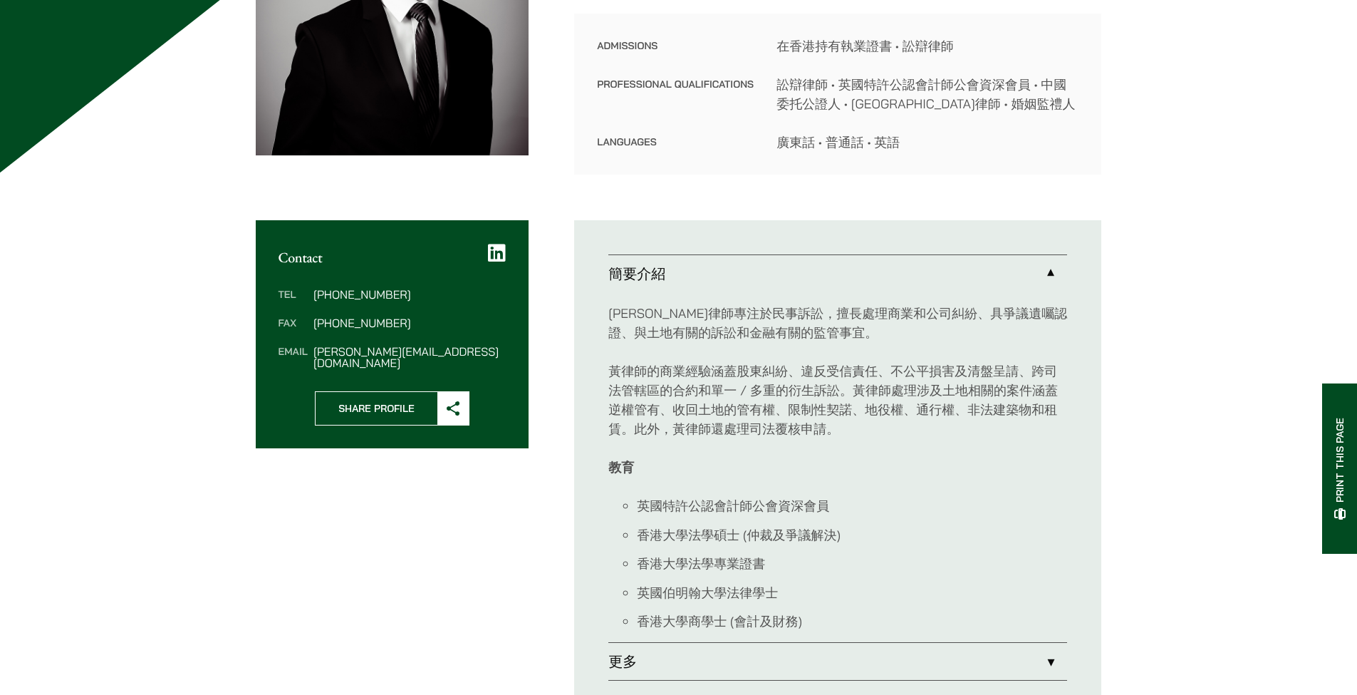
click at [985, 286] on link "簡要介紹" at bounding box center [837, 273] width 459 height 37
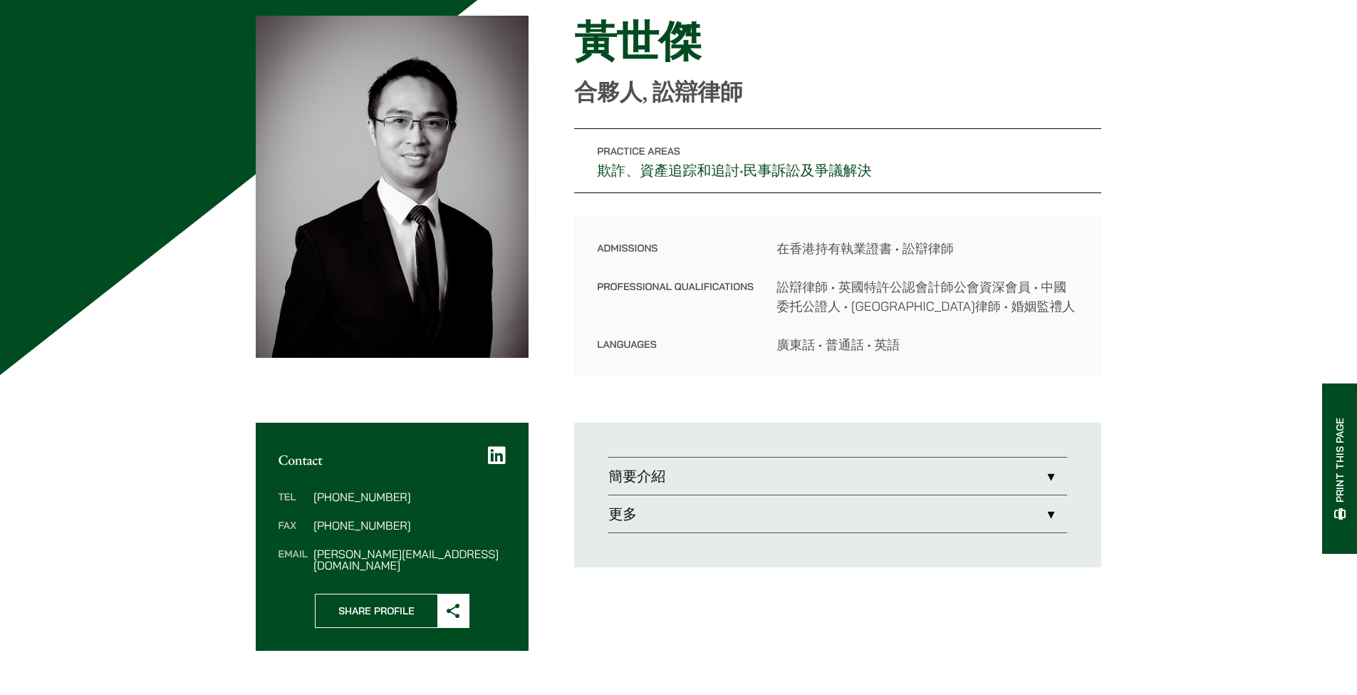
scroll to position [0, 0]
